Goal: Find specific fact: Find specific page/section

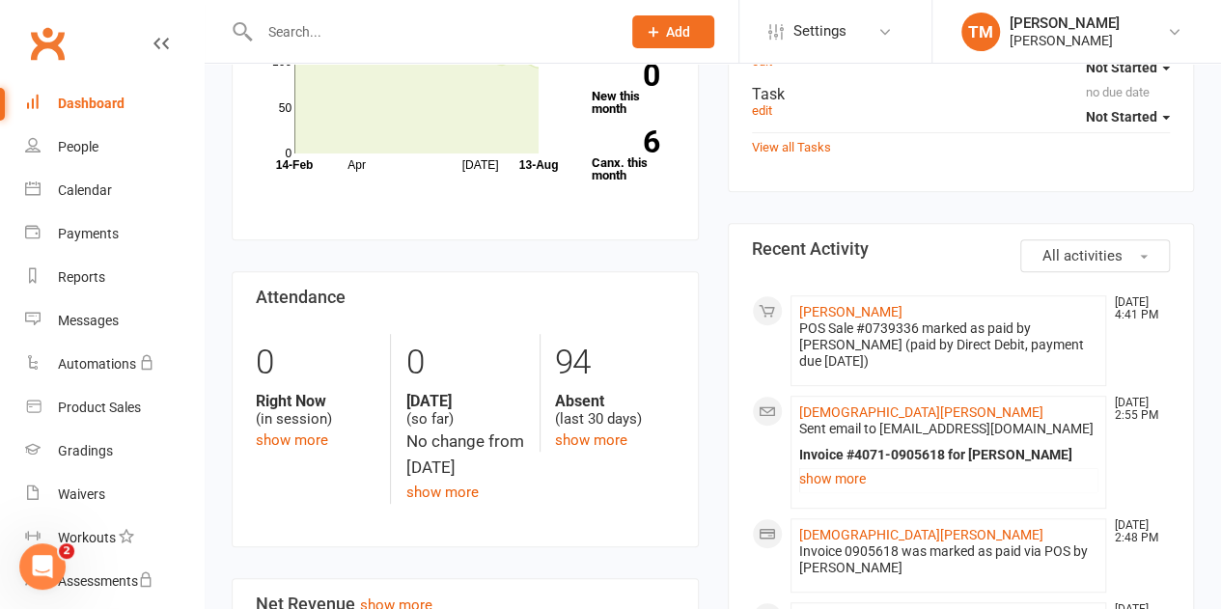
click at [393, 33] on input "text" at bounding box center [431, 31] width 354 height 27
click at [326, 29] on input "text" at bounding box center [431, 31] width 354 height 27
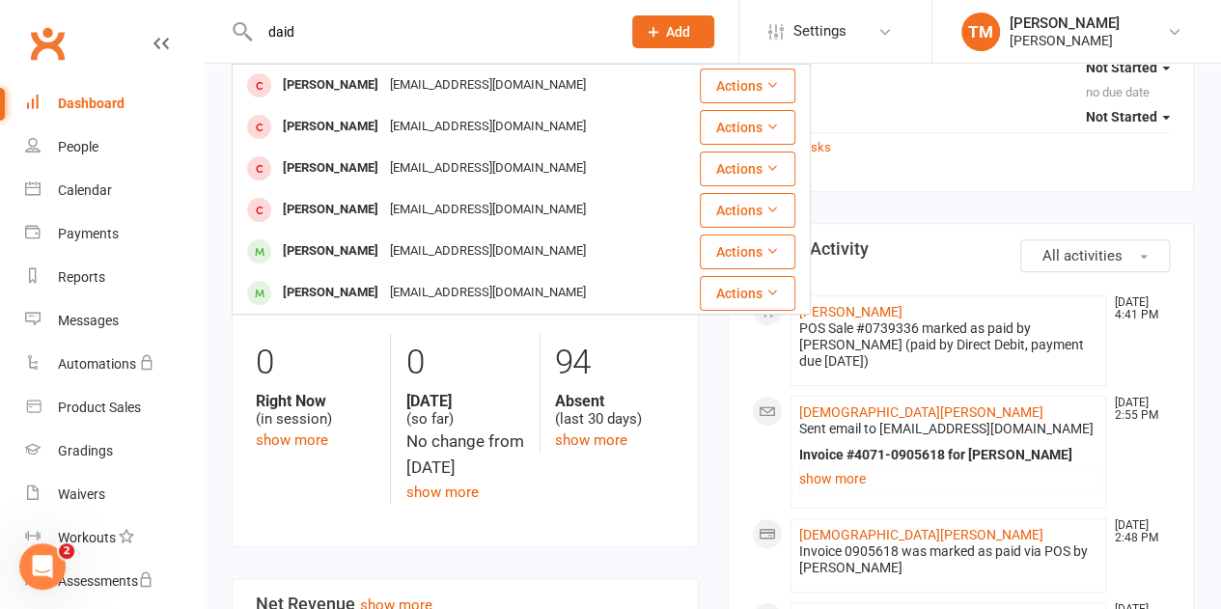
type input "daid"
click at [359, 255] on div "[PERSON_NAME]" at bounding box center [330, 251] width 107 height 28
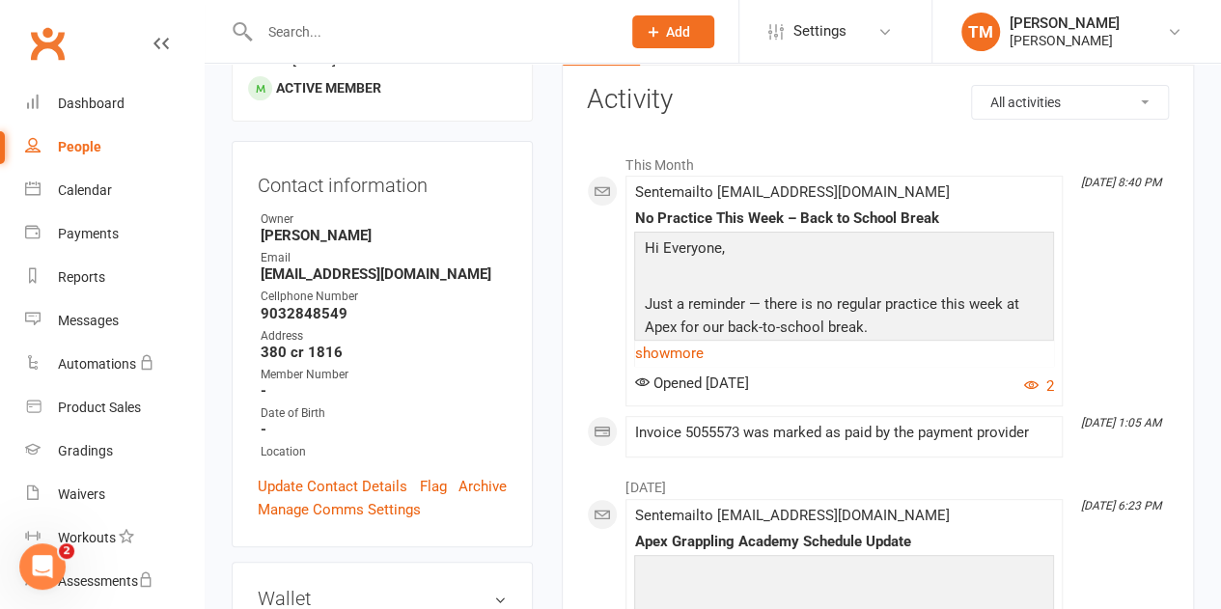
scroll to position [232, 0]
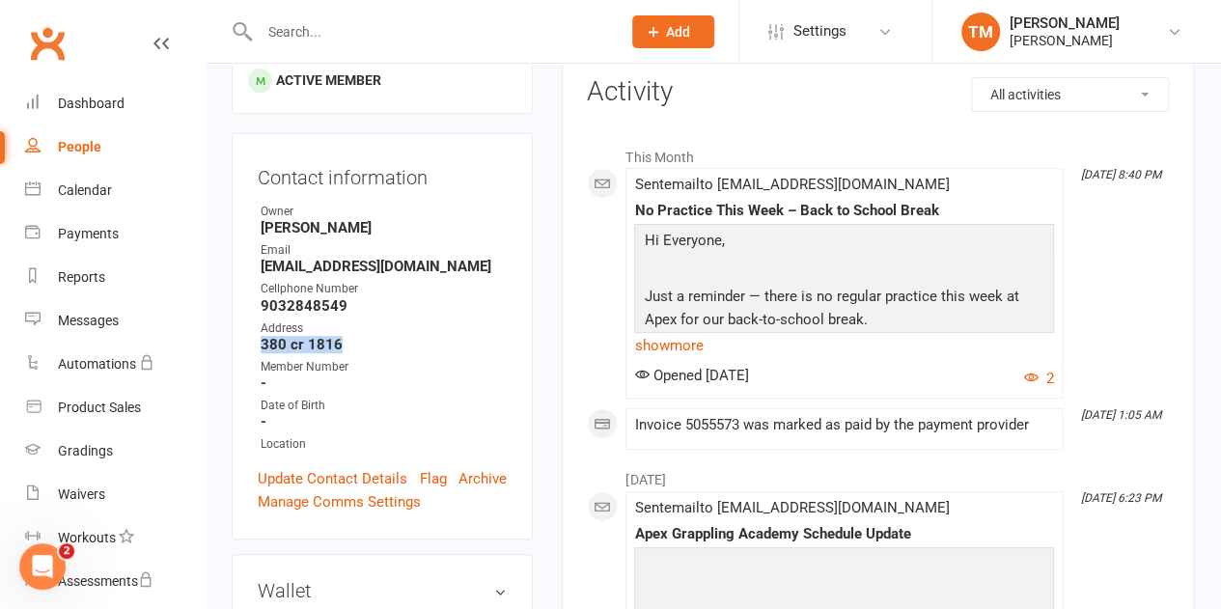
drag, startPoint x: 259, startPoint y: 292, endPoint x: 351, endPoint y: 287, distance: 92.8
click at [351, 319] on li "Address 380 cr 1816" at bounding box center [382, 336] width 249 height 34
copy strong "380 cr 1816"
